Goal: Communication & Community: Participate in discussion

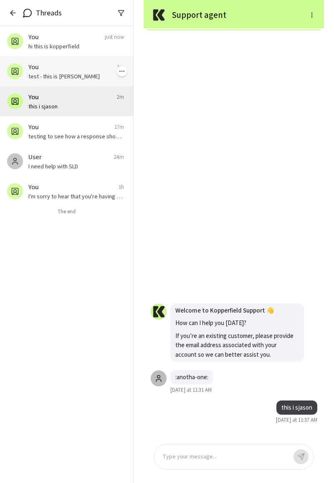
click at [61, 72] on p "test - this is [PERSON_NAME]" at bounding box center [76, 76] width 96 height 8
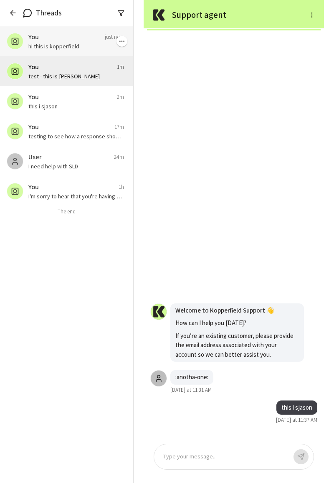
click at [64, 50] on p "hi this is kopperfield" at bounding box center [76, 46] width 96 height 8
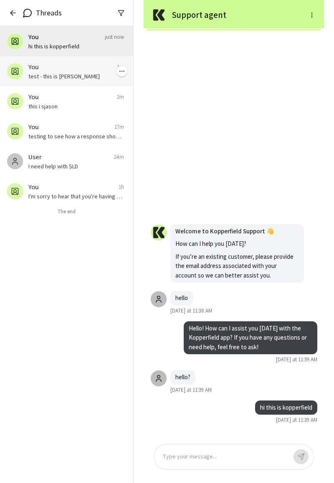
click at [63, 69] on div "You 1m" at bounding box center [76, 67] width 96 height 10
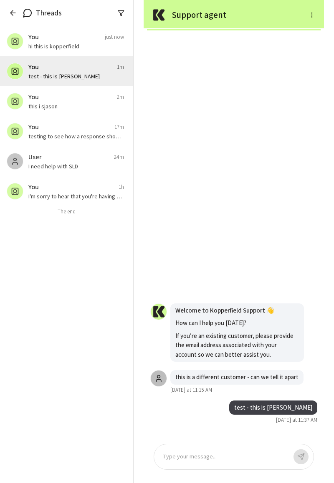
click at [241, 462] on div "Type your message..." at bounding box center [234, 457] width 160 height 26
click at [234, 456] on p at bounding box center [224, 458] width 124 height 10
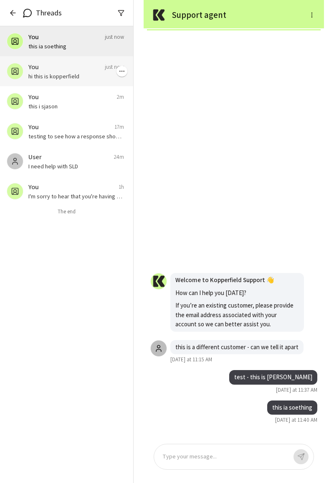
click at [43, 75] on p "hi this is kopperfield" at bounding box center [76, 76] width 96 height 8
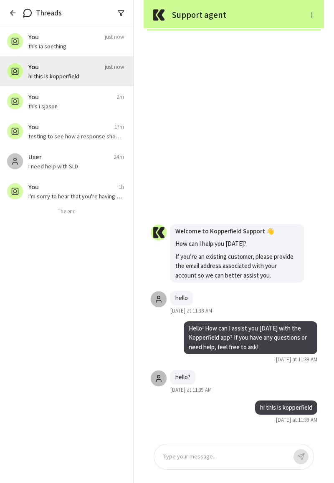
click at [221, 454] on div at bounding box center [224, 458] width 124 height 10
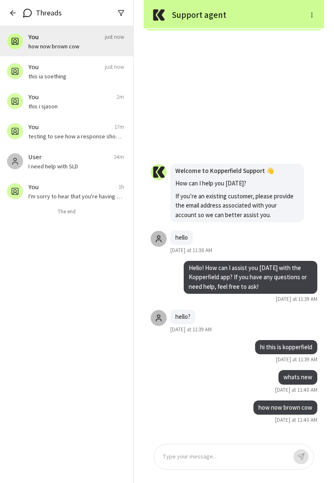
click at [215, 457] on div at bounding box center [224, 458] width 124 height 10
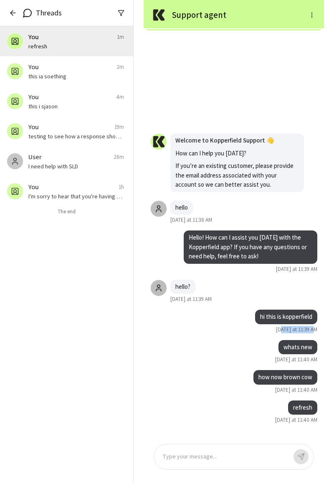
drag, startPoint x: 283, startPoint y: 331, endPoint x: 330, endPoint y: 331, distance: 46.7
click at [330, 331] on div "Support agent refresh Today at 11:40 AM how now brown cow Today at 11:40 AM wha…" at bounding box center [233, 241] width 200 height 483
click at [305, 334] on div "refresh Today at 11:40 AM how now brown cow Today at 11:40 AM whats new Today a…" at bounding box center [233, 237] width 180 height 400
click at [7, 14] on button "button" at bounding box center [13, 13] width 13 height 13
